Goal: Information Seeking & Learning: Learn about a topic

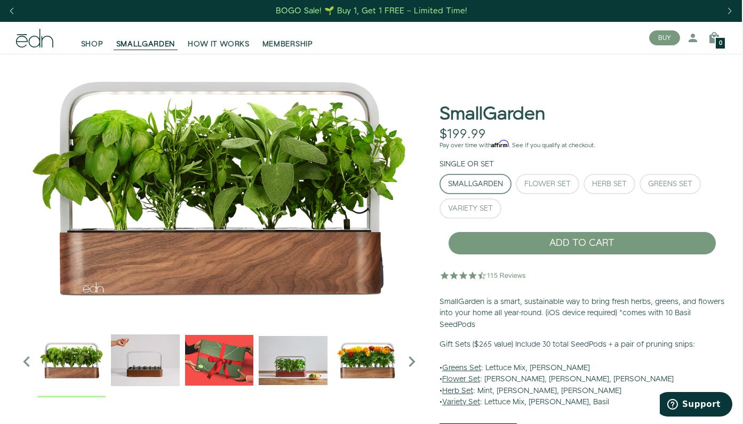
scroll to position [0, 1]
click at [144, 358] on img "2 / 6" at bounding box center [145, 360] width 68 height 68
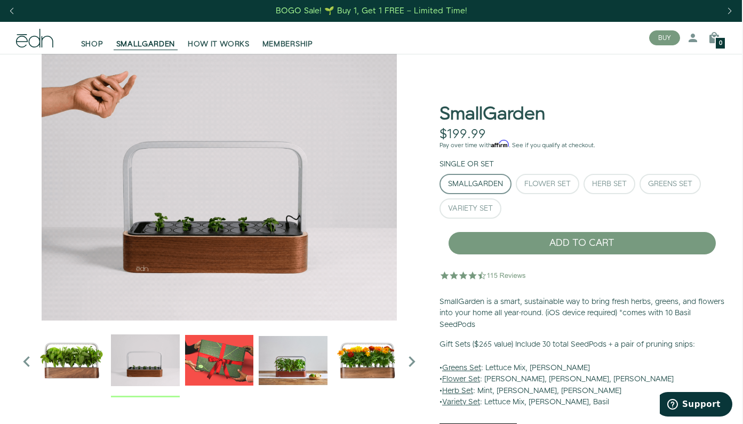
click at [410, 361] on icon "Next slide" at bounding box center [411, 361] width 21 height 21
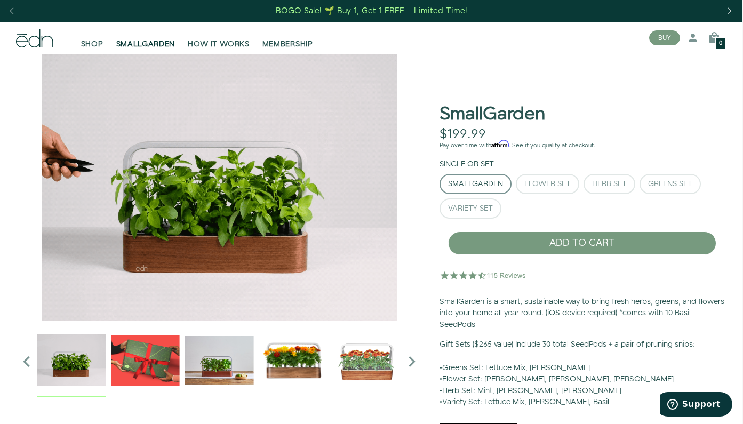
click at [410, 361] on icon "Next slide" at bounding box center [411, 361] width 21 height 21
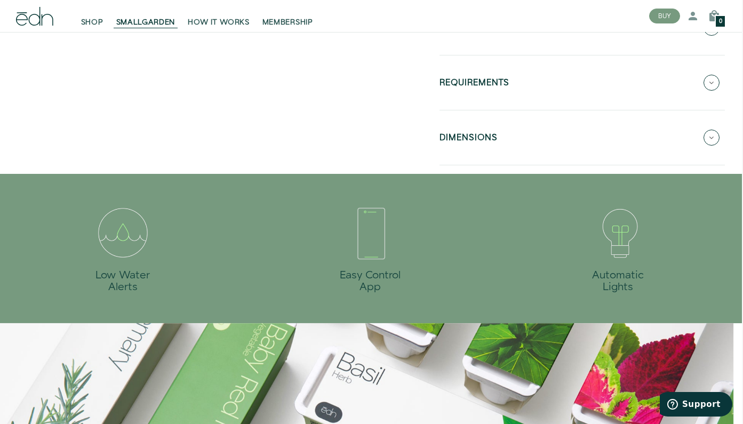
scroll to position [533, 1]
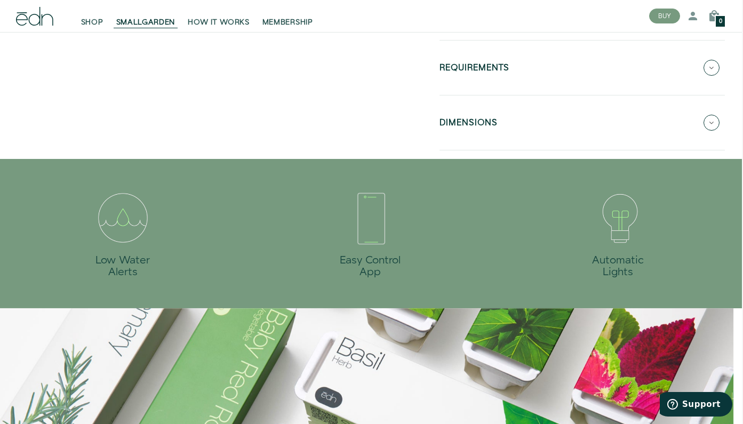
click at [557, 73] on button "REQUIREMENTS" at bounding box center [582, 67] width 285 height 37
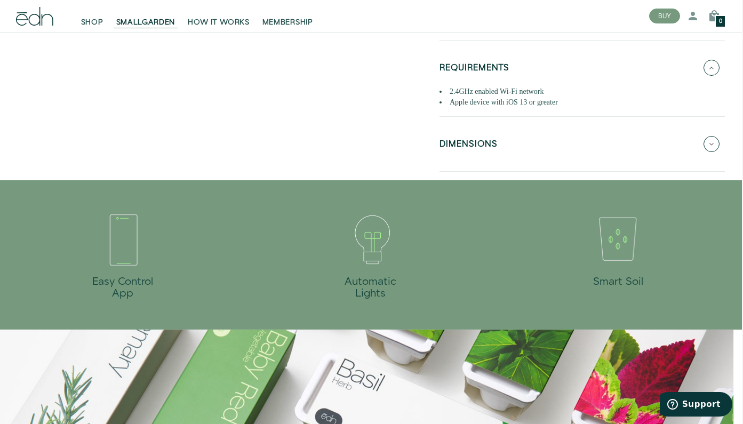
click at [457, 140] on h5 "DIMENSIONS" at bounding box center [469, 146] width 58 height 12
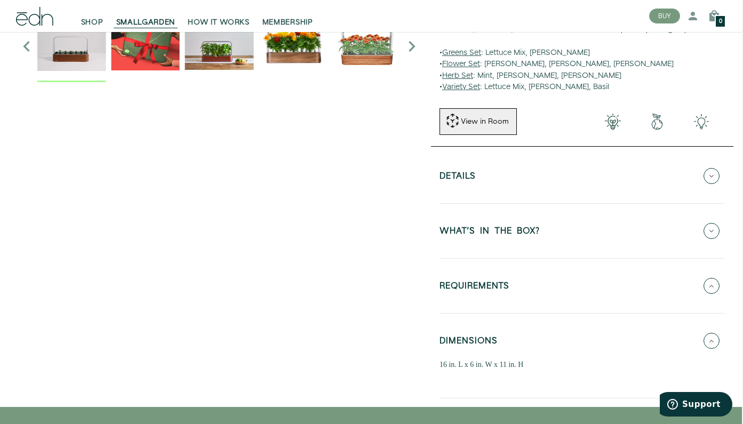
scroll to position [317, 1]
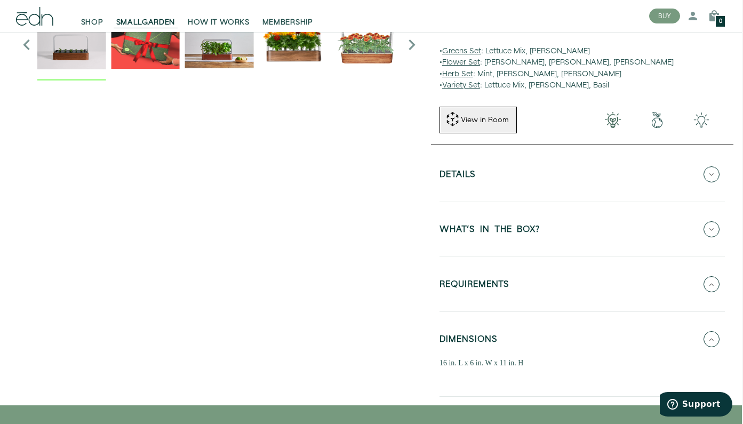
click at [507, 173] on button "Details" at bounding box center [582, 174] width 285 height 37
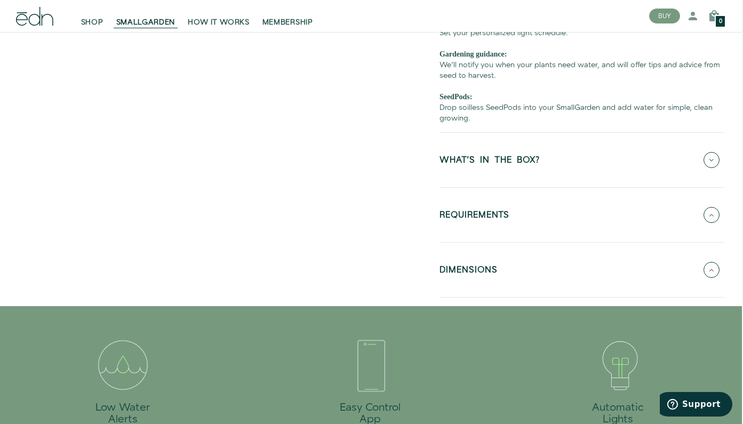
scroll to position [567, 1]
click at [507, 281] on button "DIMENSIONS" at bounding box center [582, 270] width 285 height 37
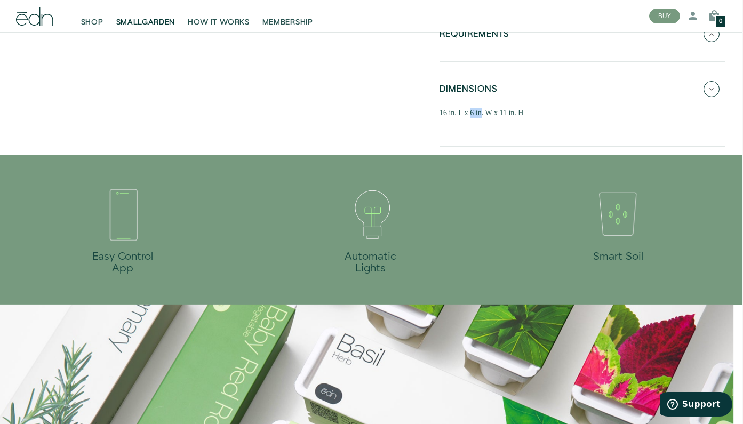
drag, startPoint x: 469, startPoint y: 110, endPoint x: 481, endPoint y: 110, distance: 11.7
click at [481, 110] on div "16 in. L x 6 in. W x 11 in. H" at bounding box center [582, 113] width 285 height 11
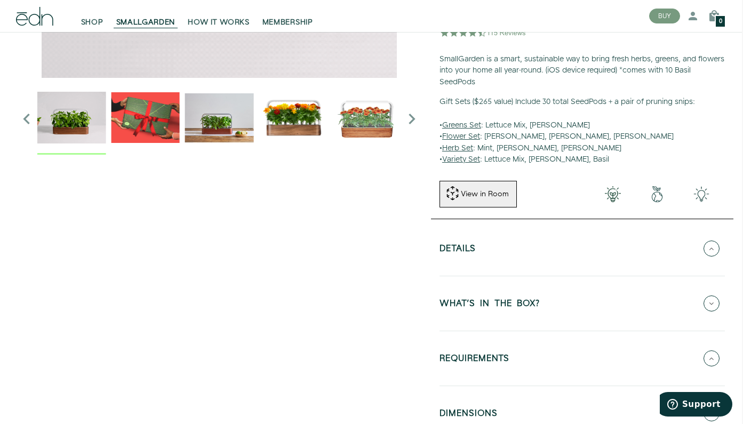
scroll to position [402, 1]
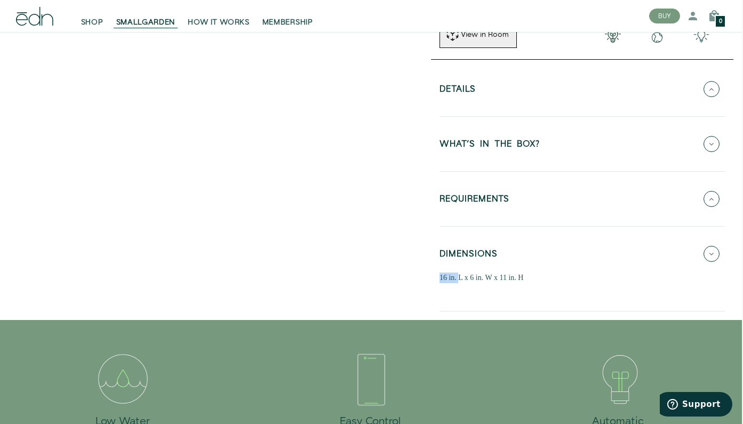
drag, startPoint x: 441, startPoint y: 274, endPoint x: 459, endPoint y: 274, distance: 18.1
click at [459, 274] on div "16 in. L x 6 in. W x 11 in. H" at bounding box center [582, 278] width 285 height 11
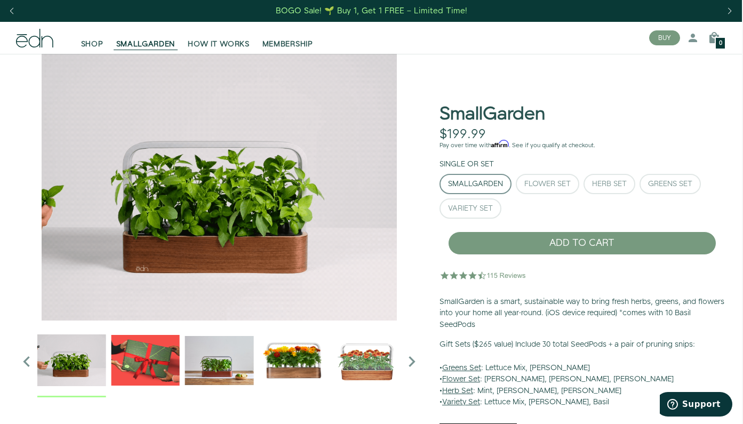
scroll to position [0, 1]
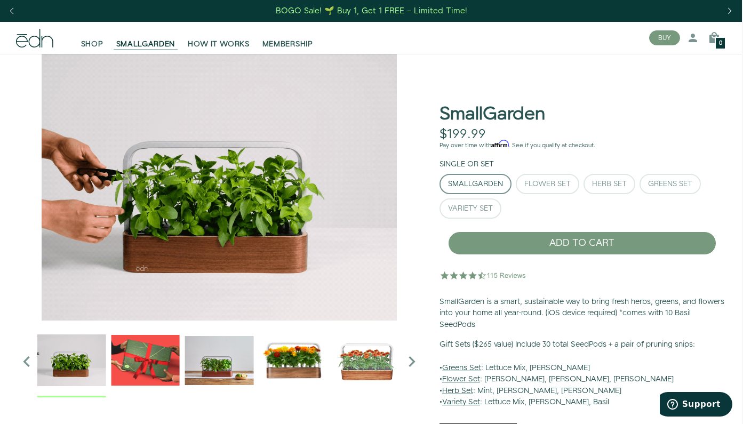
click at [505, 272] on img at bounding box center [484, 275] width 88 height 21
click at [473, 276] on img at bounding box center [484, 275] width 88 height 21
